Goal: Task Accomplishment & Management: Manage account settings

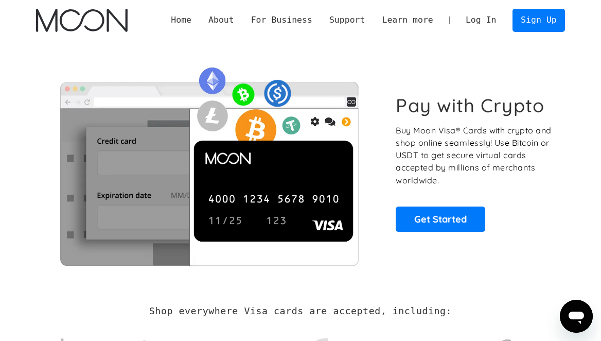
click at [489, 22] on link "Log In" at bounding box center [481, 20] width 48 height 22
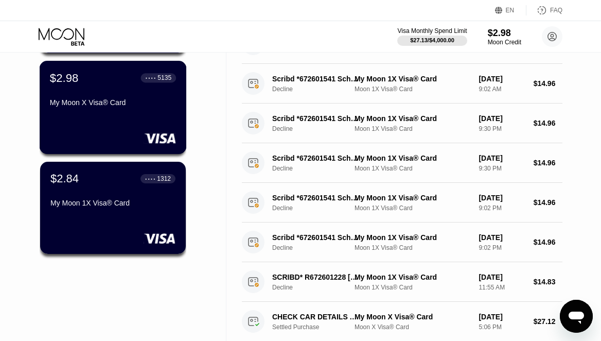
scroll to position [170, 0]
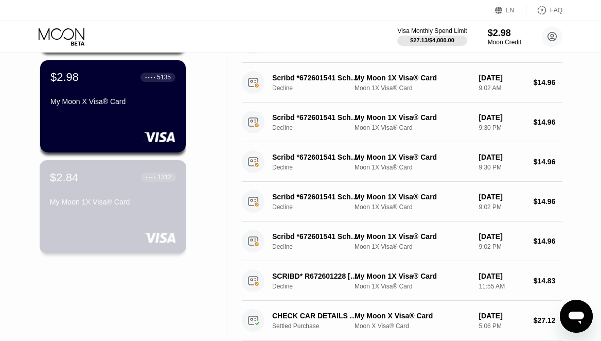
click at [131, 191] on div "$2.84 ● ● ● ● 1312 My Moon 1X Visa® Card" at bounding box center [113, 190] width 126 height 40
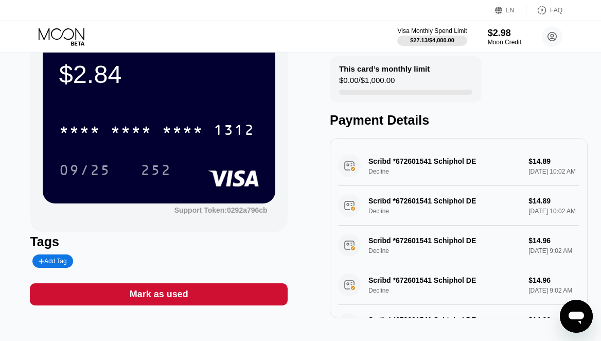
scroll to position [49, 0]
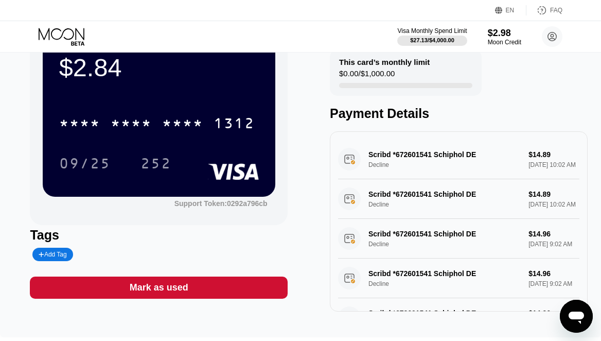
click at [190, 289] on div "Mark as used" at bounding box center [159, 287] width 258 height 22
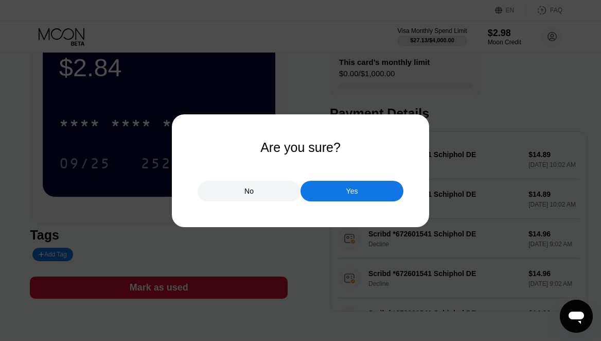
click at [326, 196] on div "Yes" at bounding box center [352, 191] width 103 height 21
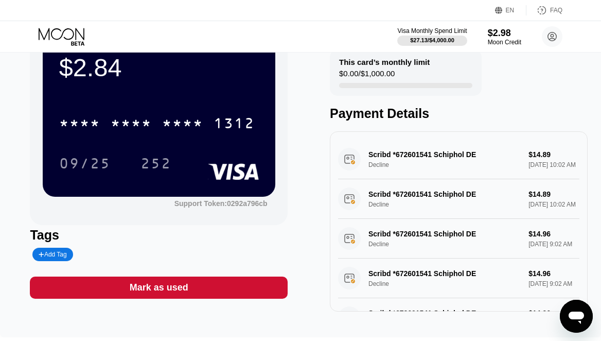
scroll to position [13, 0]
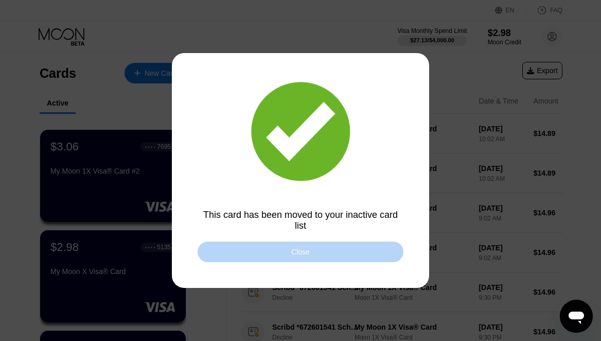
click at [331, 253] on div "Close" at bounding box center [301, 251] width 206 height 21
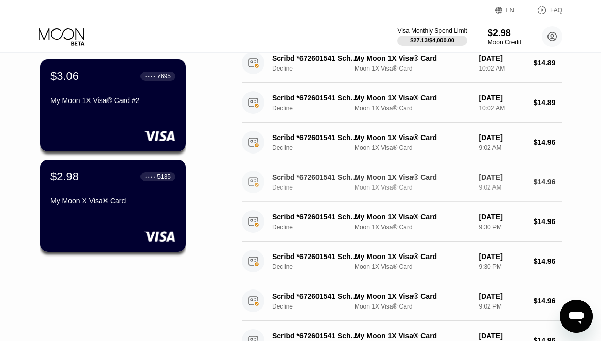
scroll to position [77, 0]
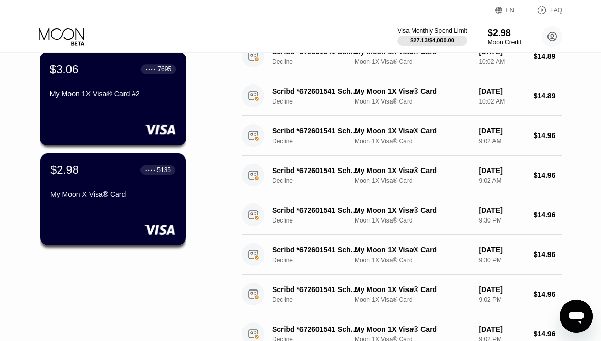
click at [126, 101] on div "My Moon 1X Visa® Card #2" at bounding box center [113, 96] width 126 height 12
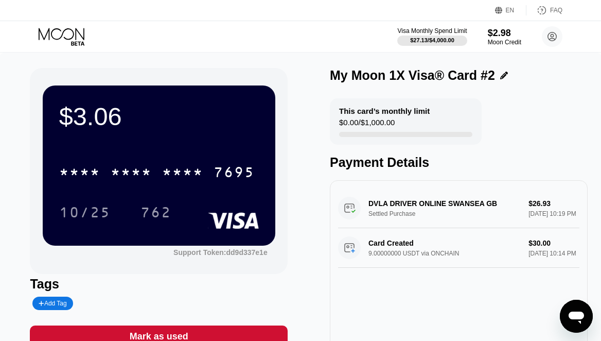
click at [204, 333] on div "Mark as used" at bounding box center [159, 336] width 258 height 22
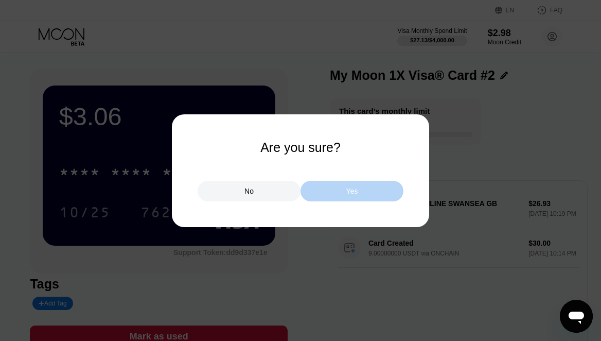
click at [332, 196] on div "Yes" at bounding box center [352, 191] width 103 height 21
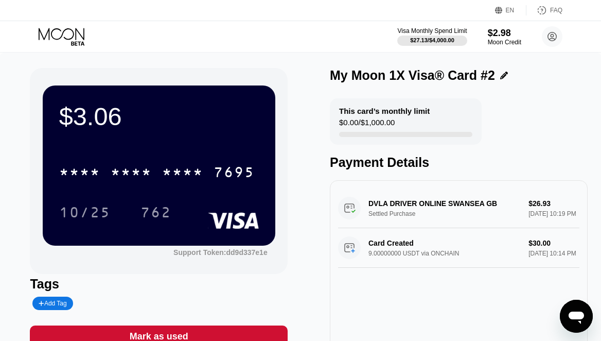
scroll to position [7, 0]
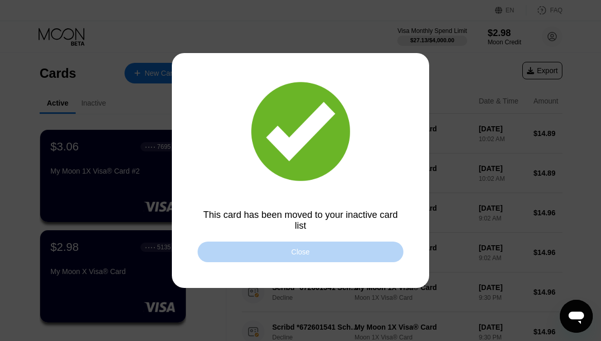
click at [312, 257] on div "Close" at bounding box center [301, 251] width 206 height 21
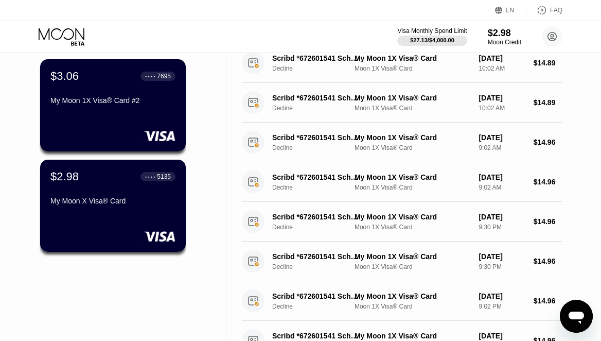
scroll to position [73, 0]
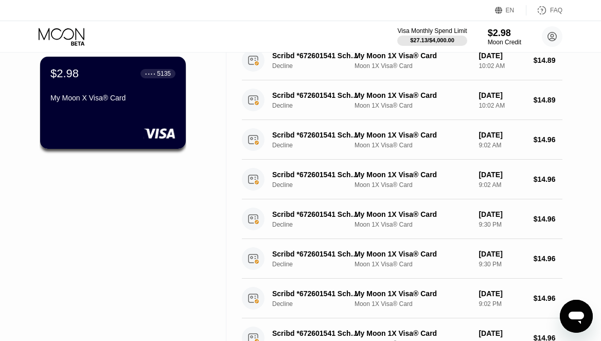
click at [123, 114] on div "$2.98 ● ● ● ● 5135 My Moon X Visa® Card" at bounding box center [113, 103] width 146 height 92
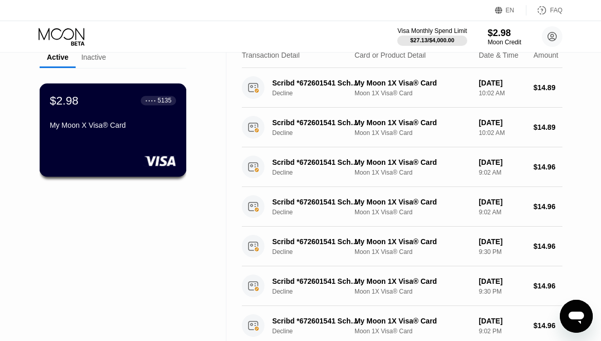
scroll to position [47, 0]
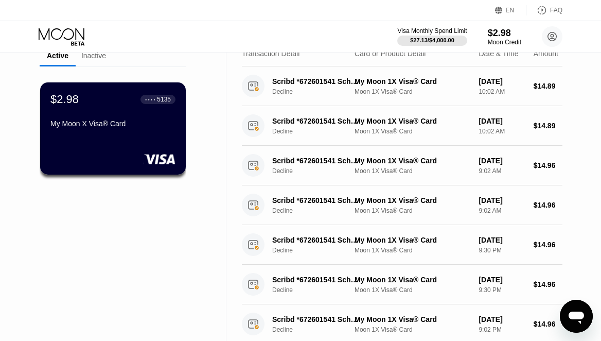
click at [93, 57] on div "Inactive" at bounding box center [93, 55] width 25 height 8
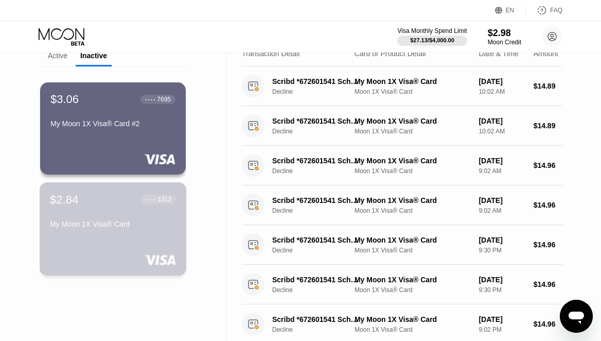
click at [118, 224] on div "My Moon 1X Visa® Card" at bounding box center [113, 224] width 126 height 8
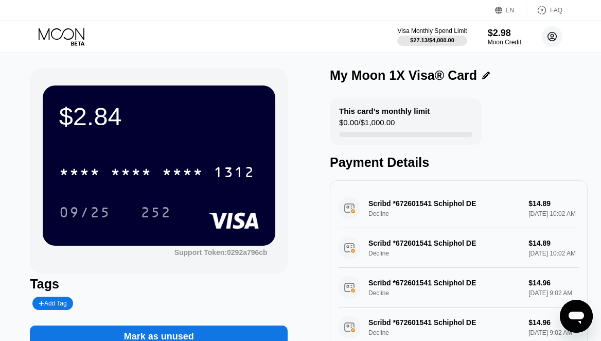
click at [548, 39] on circle at bounding box center [552, 36] width 21 height 21
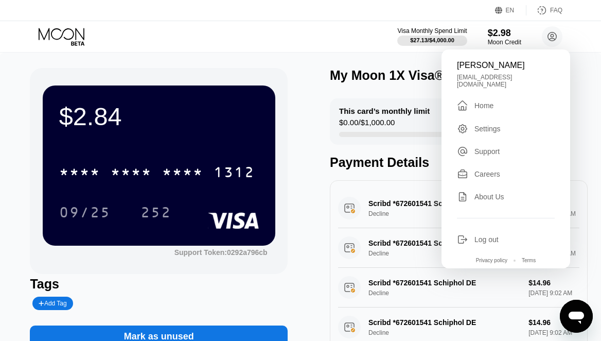
click at [374, 148] on div "This card’s monthly limit $0.00 / $1,000.00 Payment Details" at bounding box center [459, 134] width 258 height 72
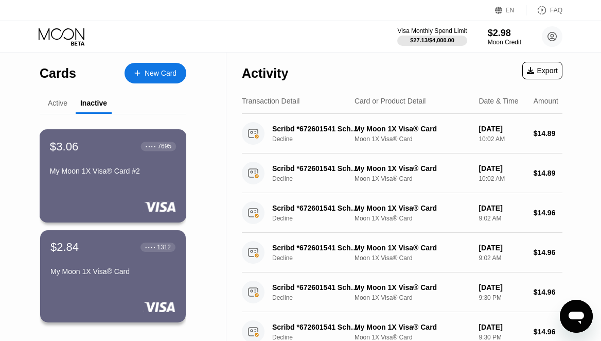
click at [153, 163] on div "$3.06 ● ● ● ● 7695 My Moon 1X Visa® Card #2" at bounding box center [113, 159] width 126 height 40
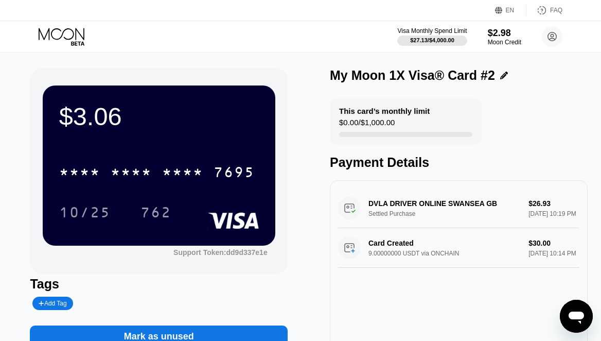
scroll to position [97, 0]
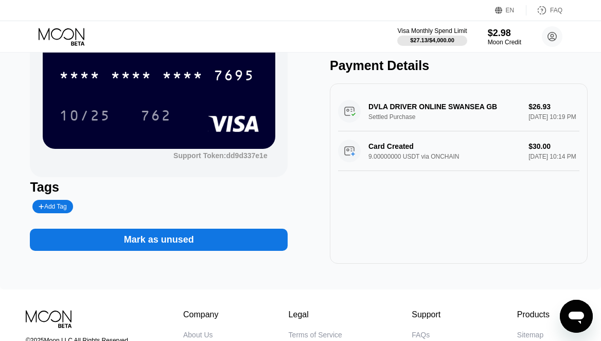
click at [214, 246] on div "Mark as unused" at bounding box center [159, 240] width 258 height 22
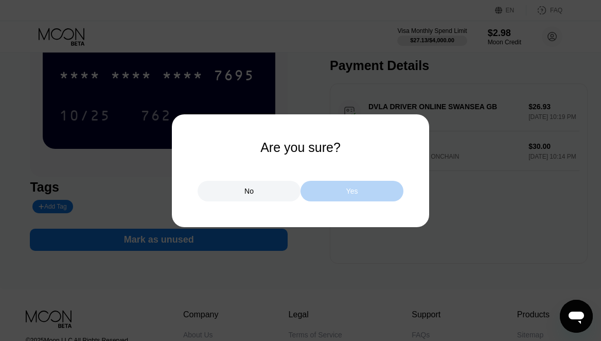
click at [327, 189] on div "Yes" at bounding box center [352, 191] width 103 height 21
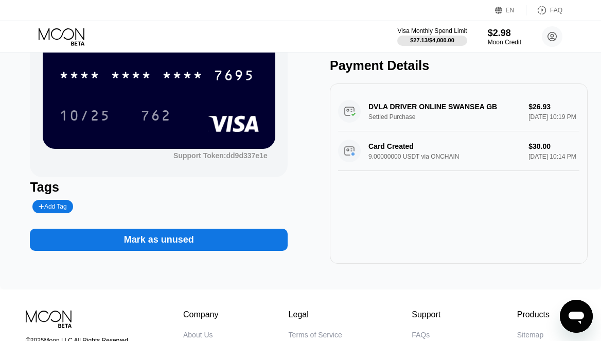
scroll to position [0, 0]
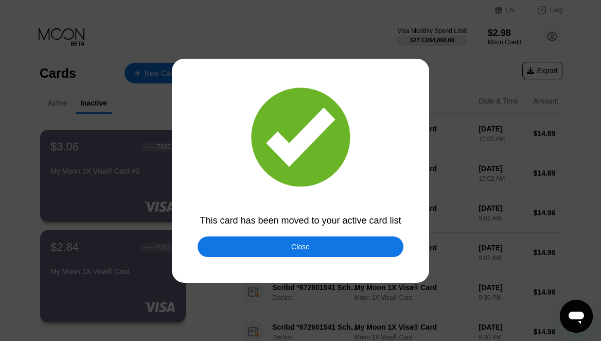
click at [272, 245] on div "Close" at bounding box center [301, 246] width 206 height 21
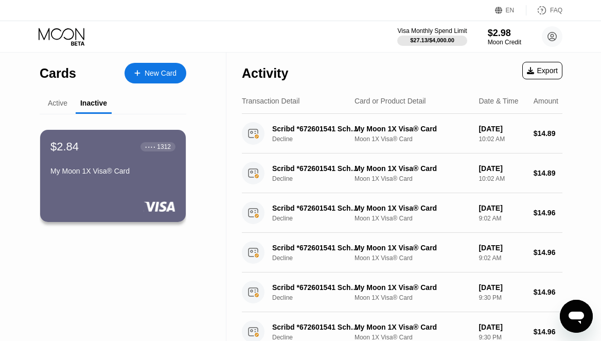
click at [147, 168] on div "My Moon 1X Visa® Card" at bounding box center [112, 171] width 125 height 8
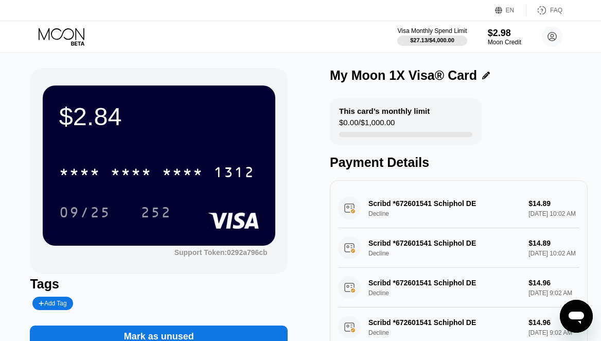
scroll to position [33, 0]
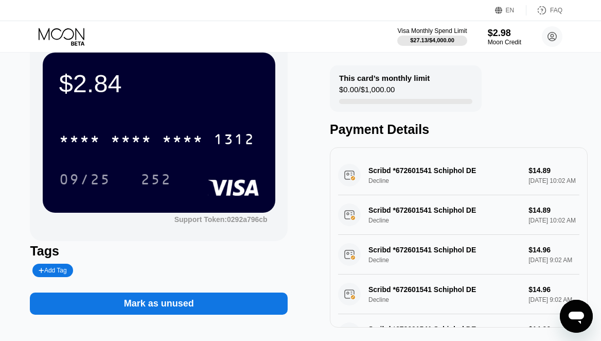
click at [205, 294] on div "Mark as unused" at bounding box center [159, 303] width 258 height 22
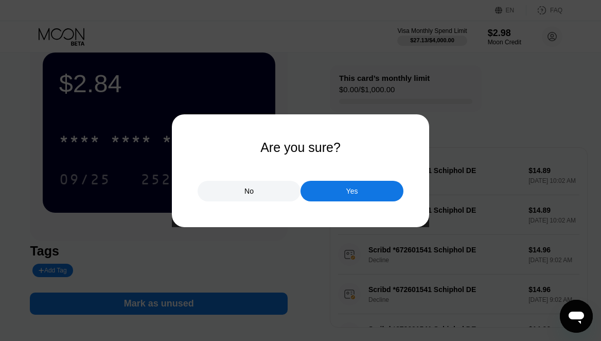
click at [351, 193] on div "Yes" at bounding box center [352, 190] width 12 height 9
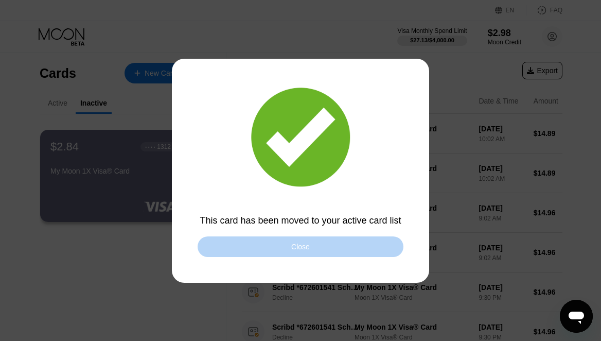
click at [295, 246] on div "Close" at bounding box center [300, 246] width 19 height 8
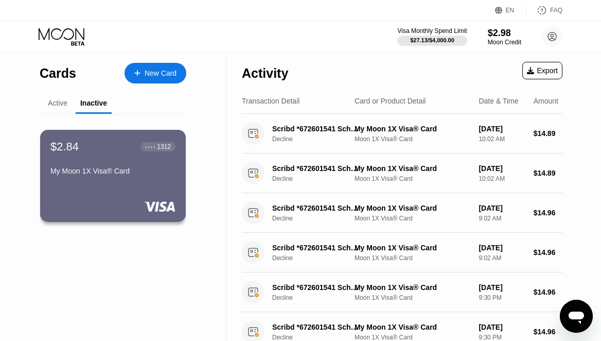
click at [58, 104] on div "Active" at bounding box center [58, 103] width 20 height 8
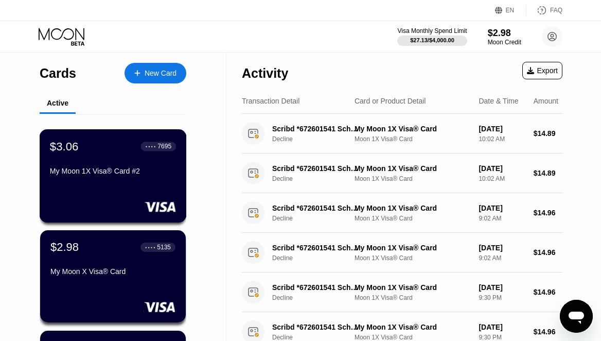
click at [142, 184] on div "$3.06 ● ● ● ● 7695 My Moon 1X Visa® Card #2" at bounding box center [113, 175] width 147 height 93
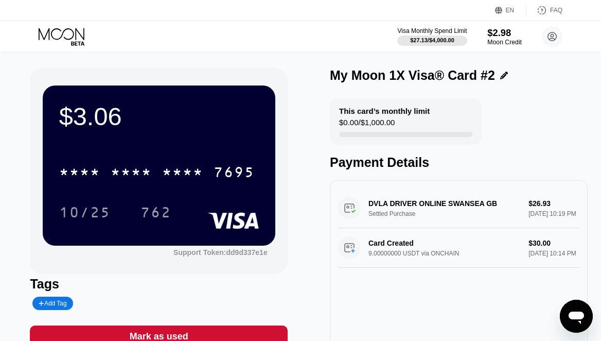
click at [511, 36] on div "$2.98" at bounding box center [504, 32] width 34 height 11
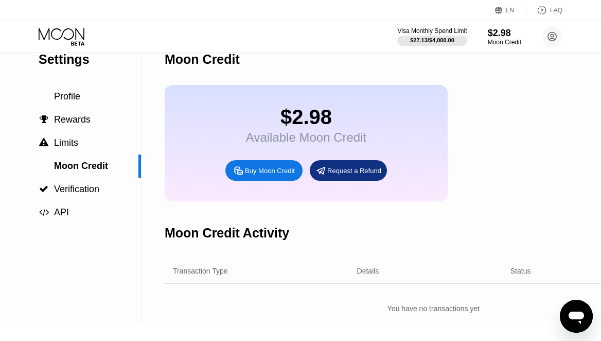
scroll to position [15, 0]
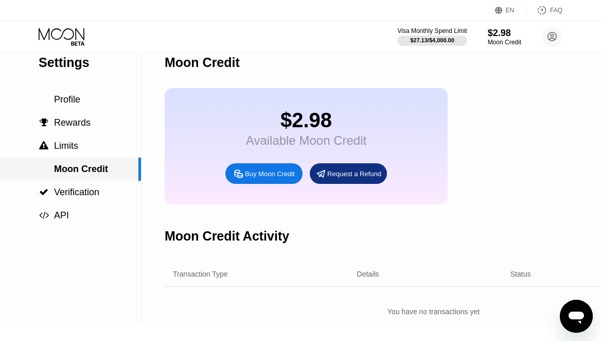
click at [81, 168] on span "Moon Credit" at bounding box center [81, 169] width 54 height 10
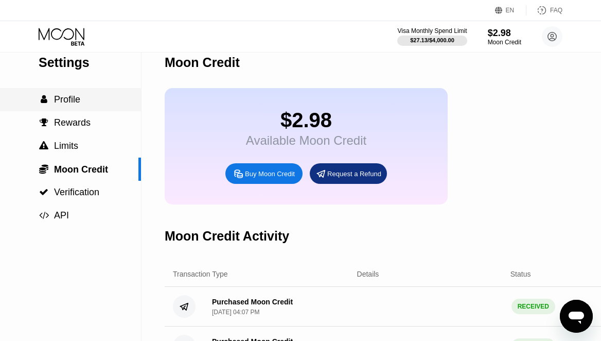
click at [66, 103] on span "Profile" at bounding box center [67, 99] width 26 height 10
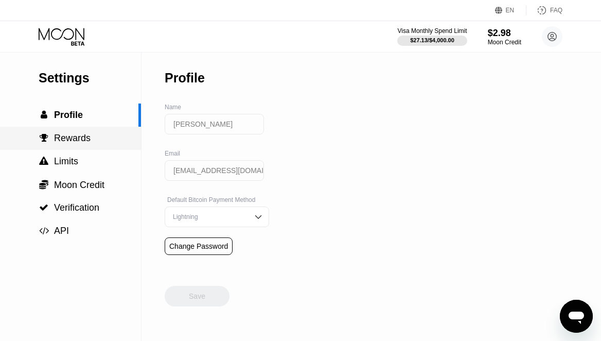
click at [67, 137] on span "Rewards" at bounding box center [72, 138] width 37 height 10
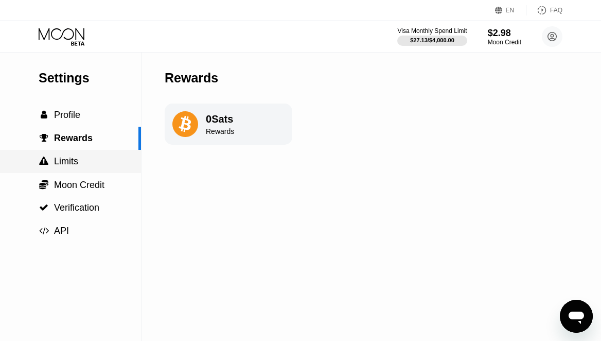
click at [67, 167] on div " Limits" at bounding box center [70, 161] width 141 height 23
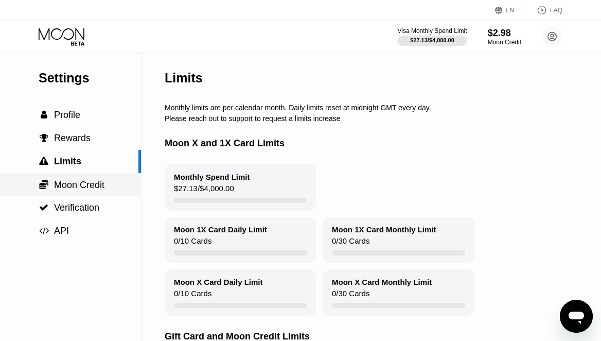
click at [69, 191] on div " Moon Credit" at bounding box center [70, 184] width 141 height 23
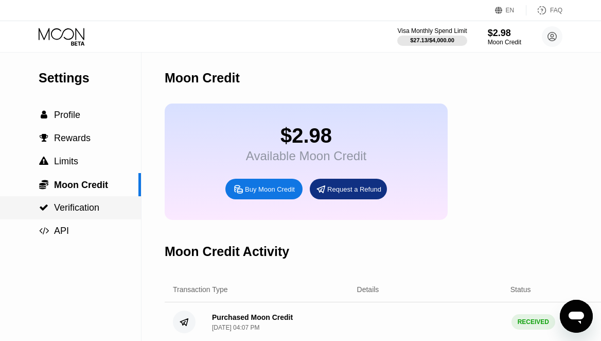
click at [68, 216] on div " Verification" at bounding box center [70, 207] width 141 height 23
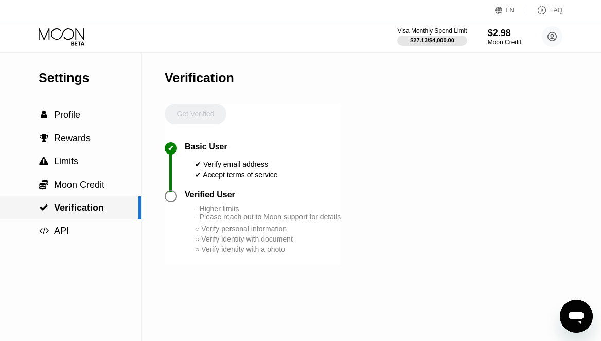
click at [60, 218] on div " Verification" at bounding box center [70, 207] width 141 height 23
click at [503, 43] on div "Moon Credit" at bounding box center [504, 42] width 34 height 7
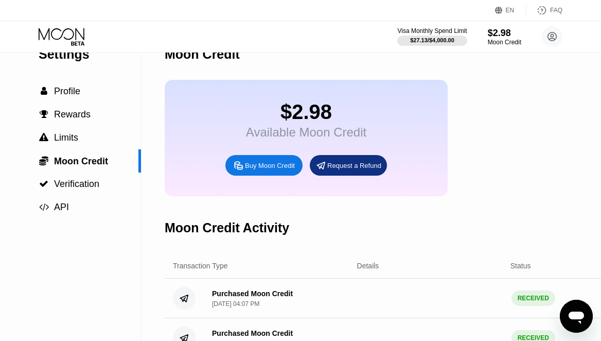
scroll to position [23, 0]
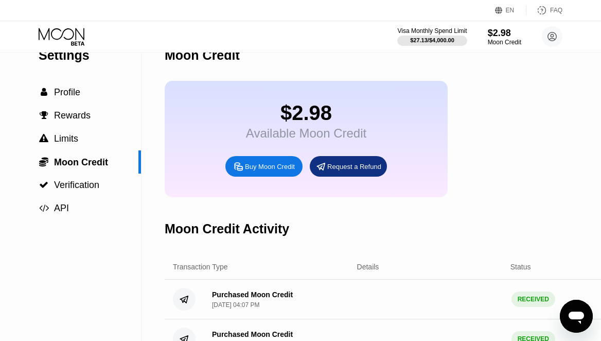
click at [271, 172] on div "Buy Moon Credit" at bounding box center [263, 166] width 77 height 21
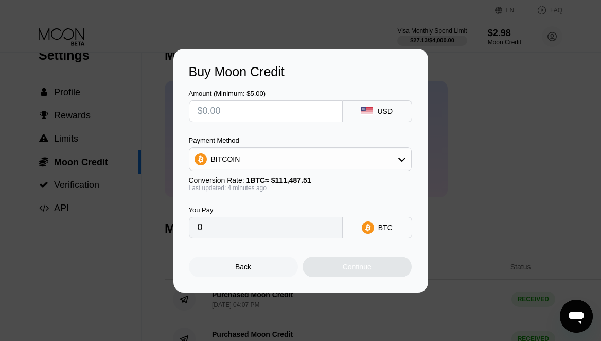
click at [252, 266] on div "Back" at bounding box center [243, 266] width 109 height 21
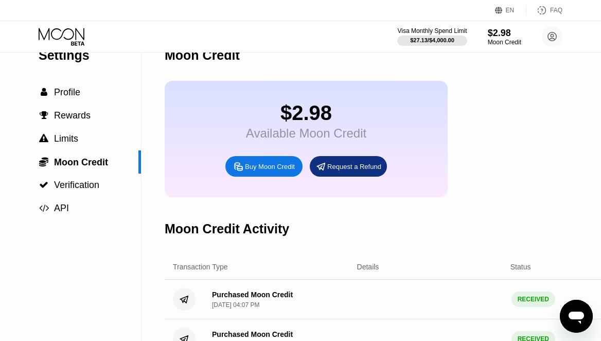
scroll to position [0, 0]
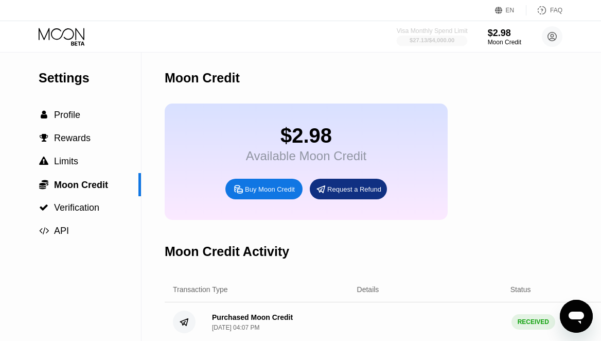
click at [436, 32] on div "Visa Monthly Spend Limit" at bounding box center [432, 30] width 71 height 7
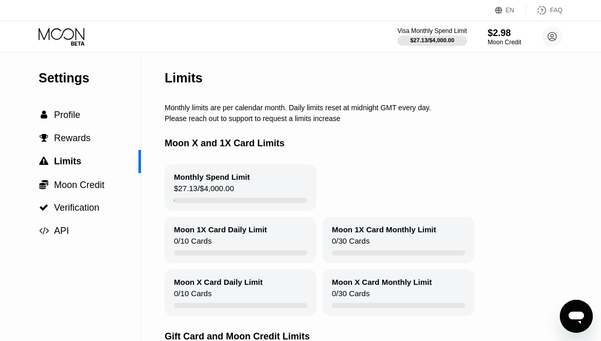
click at [75, 29] on icon at bounding box center [63, 37] width 48 height 18
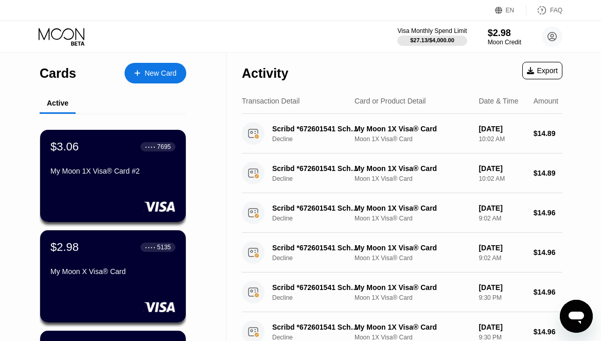
click at [501, 10] on icon at bounding box center [499, 11] width 8 height 8
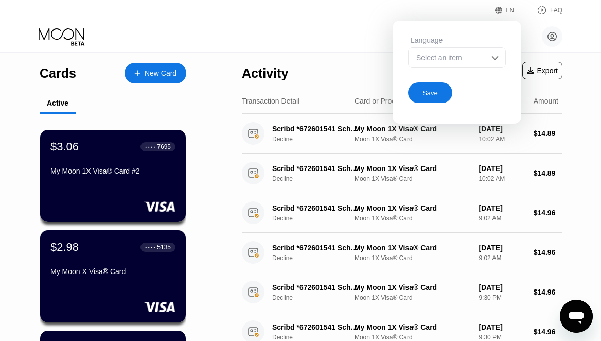
click at [485, 63] on div "Select an item" at bounding box center [457, 57] width 98 height 21
click at [502, 13] on icon at bounding box center [499, 11] width 8 height 8
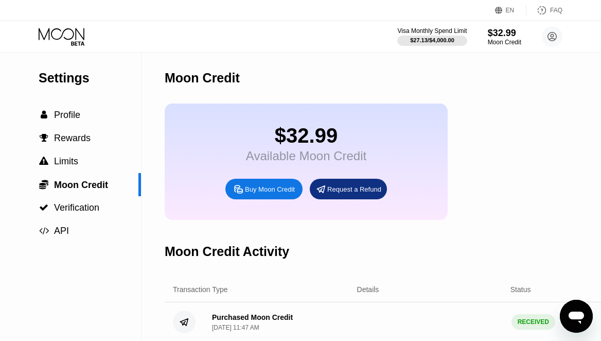
click at [77, 32] on icon at bounding box center [63, 37] width 48 height 18
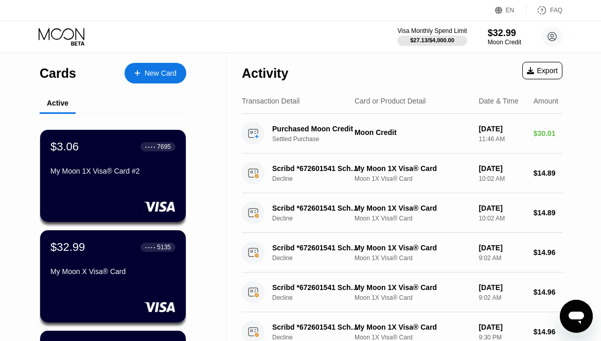
click at [58, 39] on icon at bounding box center [63, 37] width 48 height 18
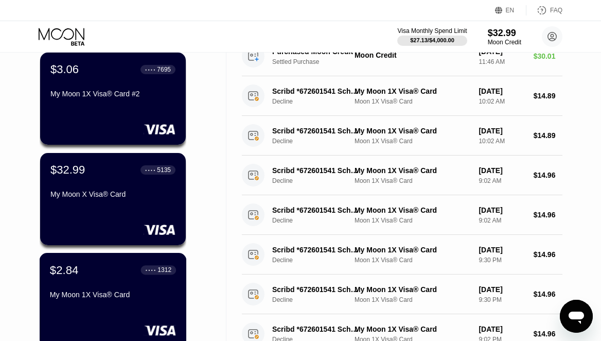
scroll to position [73, 0]
